Goal: Find contact information: Find contact information

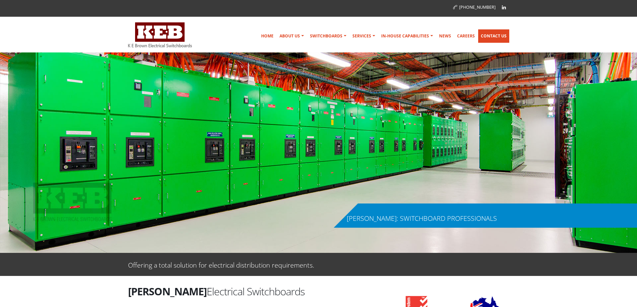
click at [500, 38] on link "Contact Us" at bounding box center [493, 35] width 31 height 13
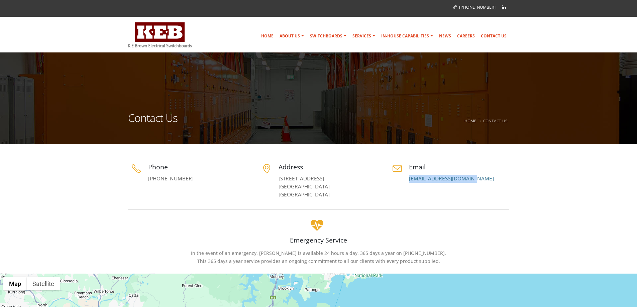
drag, startPoint x: 479, startPoint y: 179, endPoint x: 401, endPoint y: 182, distance: 77.2
click at [401, 182] on div "Email switchboards@keb.com.au" at bounding box center [449, 172] width 120 height 20
copy link "[EMAIL_ADDRESS][DOMAIN_NAME]"
